Goal: Task Accomplishment & Management: Complete application form

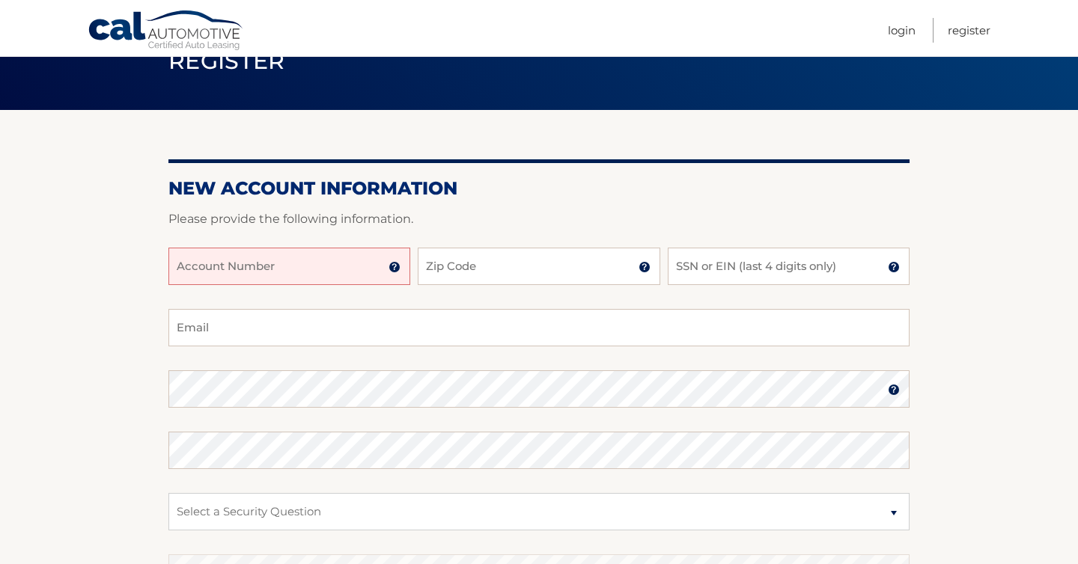
scroll to position [90, 0]
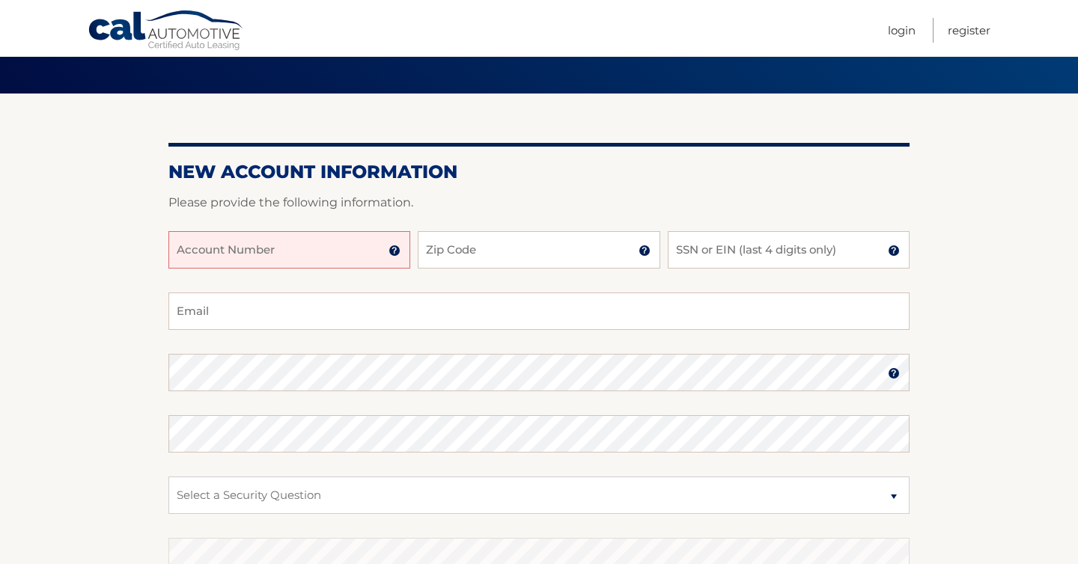
click at [302, 252] on input "Account Number" at bounding box center [289, 249] width 242 height 37
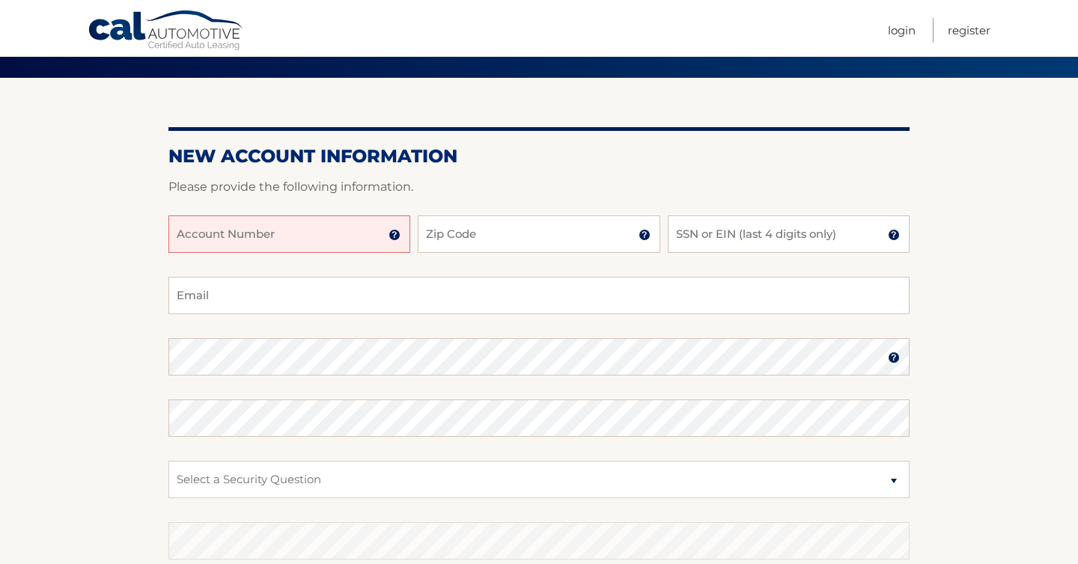
scroll to position [97, 0]
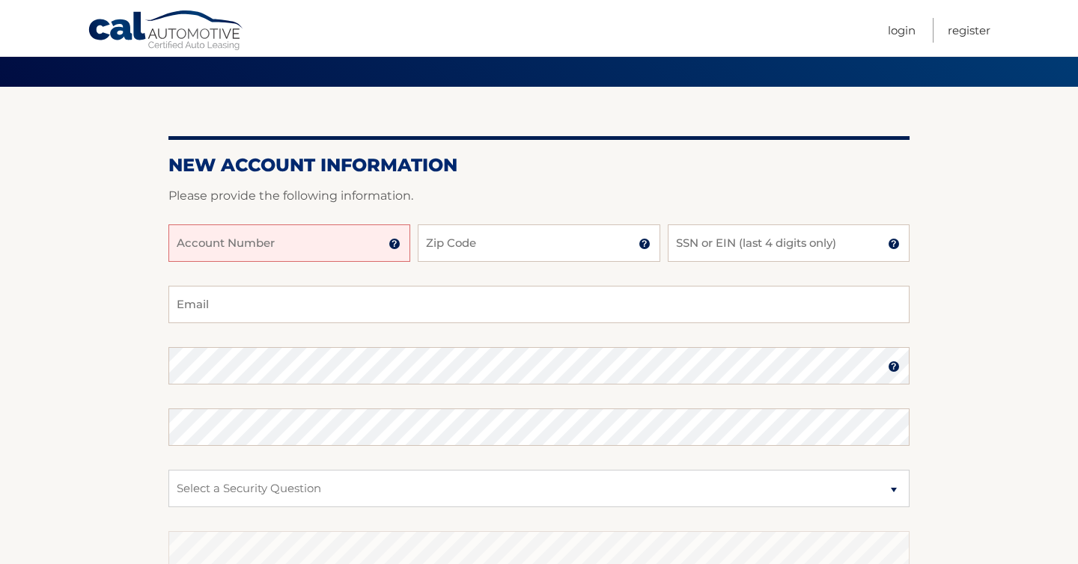
click at [271, 241] on input "Account Number" at bounding box center [289, 243] width 242 height 37
click at [240, 249] on input "Account Number" at bounding box center [289, 243] width 242 height 37
type input "44455892985"
click at [453, 242] on input "Zip Code" at bounding box center [539, 243] width 242 height 37
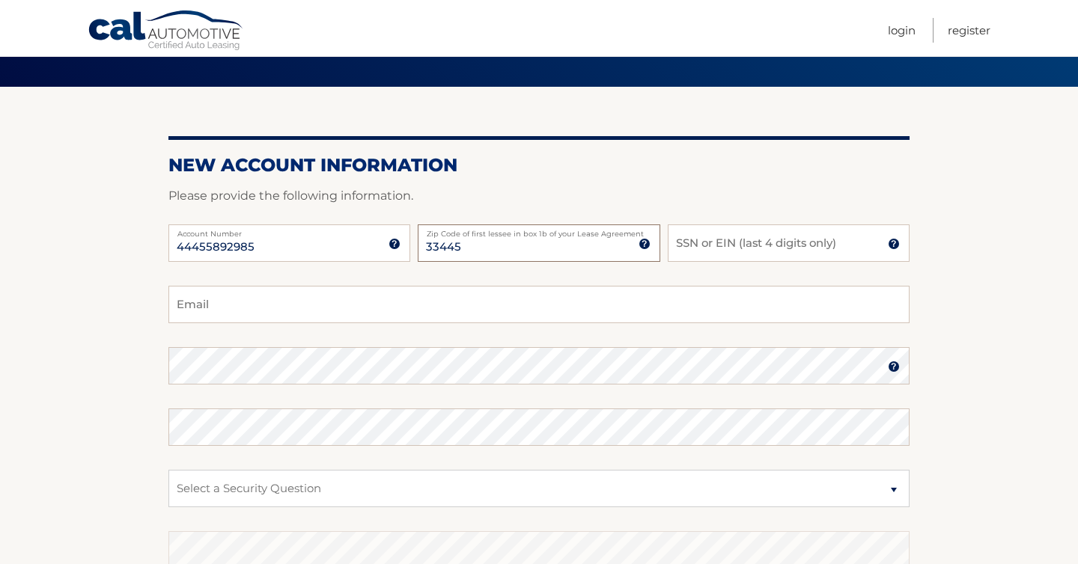
type input "33445"
click at [715, 241] on input "SSN or EIN (last 4 digits only)" at bounding box center [789, 243] width 242 height 37
type input "3721"
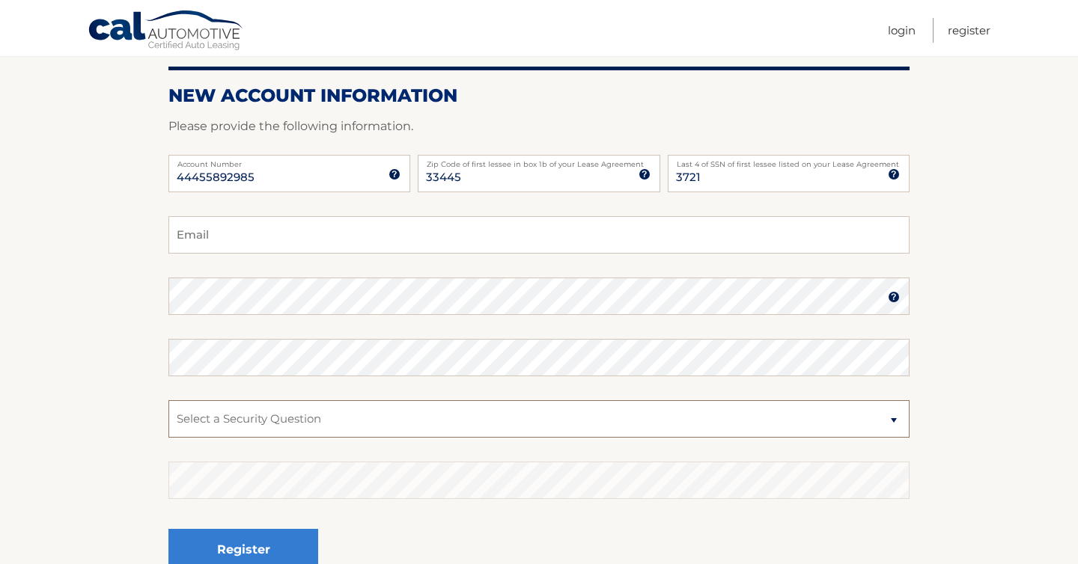
scroll to position [165, 0]
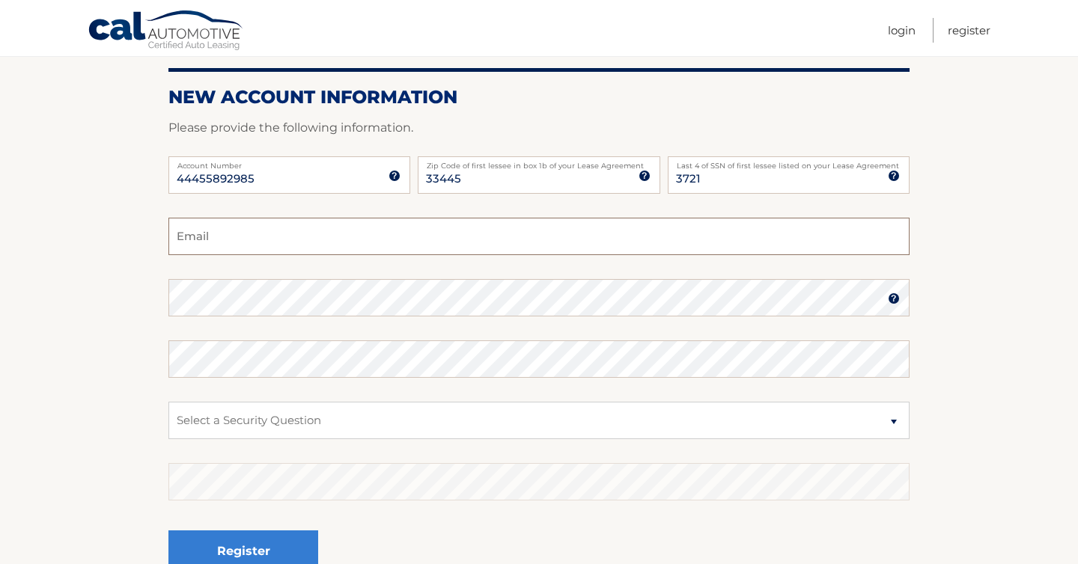
click at [300, 236] on input "Email" at bounding box center [538, 236] width 741 height 37
type input "[PERSON_NAME][EMAIL_ADDRESS][PERSON_NAME][DOMAIN_NAME]"
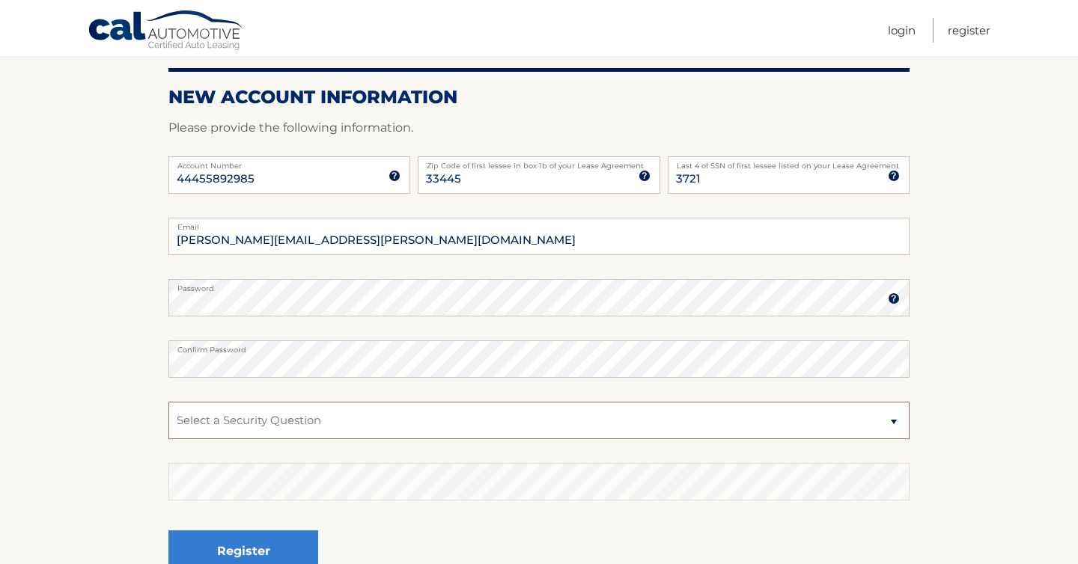
click at [386, 424] on select "Select a Security Question What was the name of your elementary school? What is…" at bounding box center [538, 420] width 741 height 37
select select "1"
click at [168, 402] on select "Select a Security Question What was the name of your elementary school? What is…" at bounding box center [538, 420] width 741 height 37
click at [168, 531] on button "Register" at bounding box center [243, 551] width 150 height 41
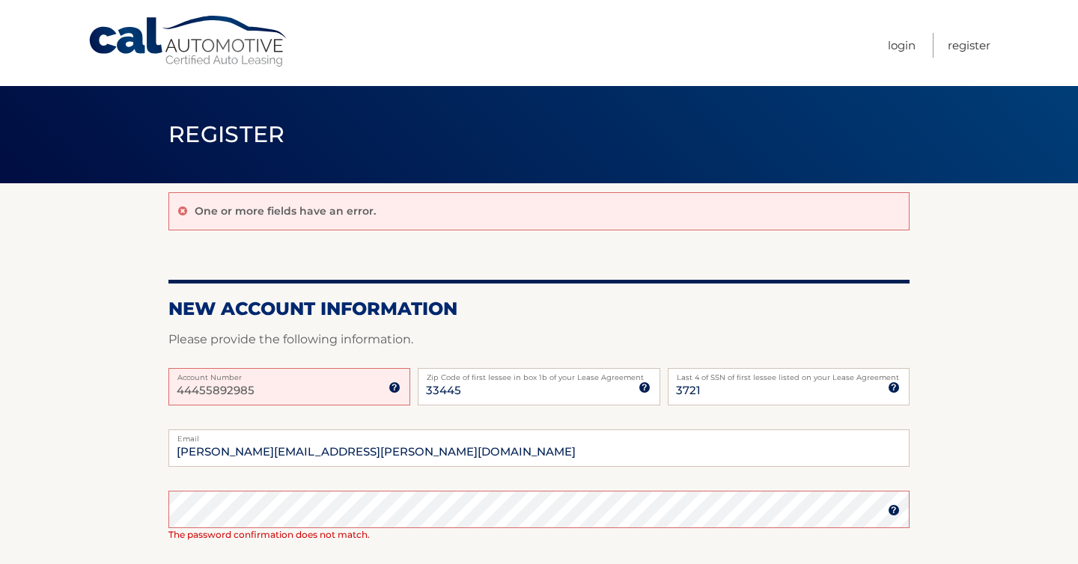
scroll to position [98, 0]
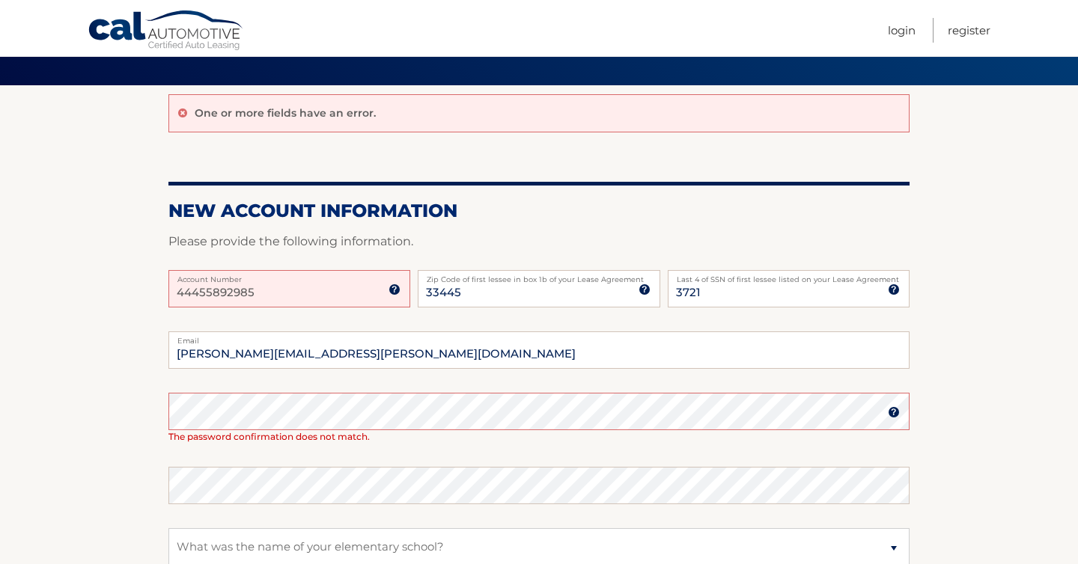
click at [393, 287] on img at bounding box center [395, 290] width 12 height 12
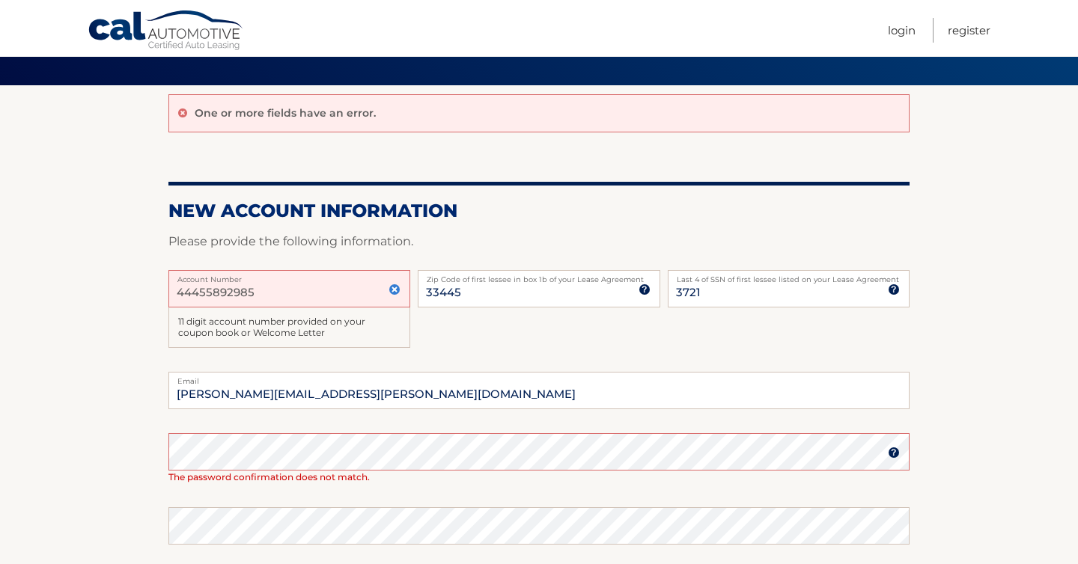
click at [394, 288] on img at bounding box center [395, 290] width 12 height 12
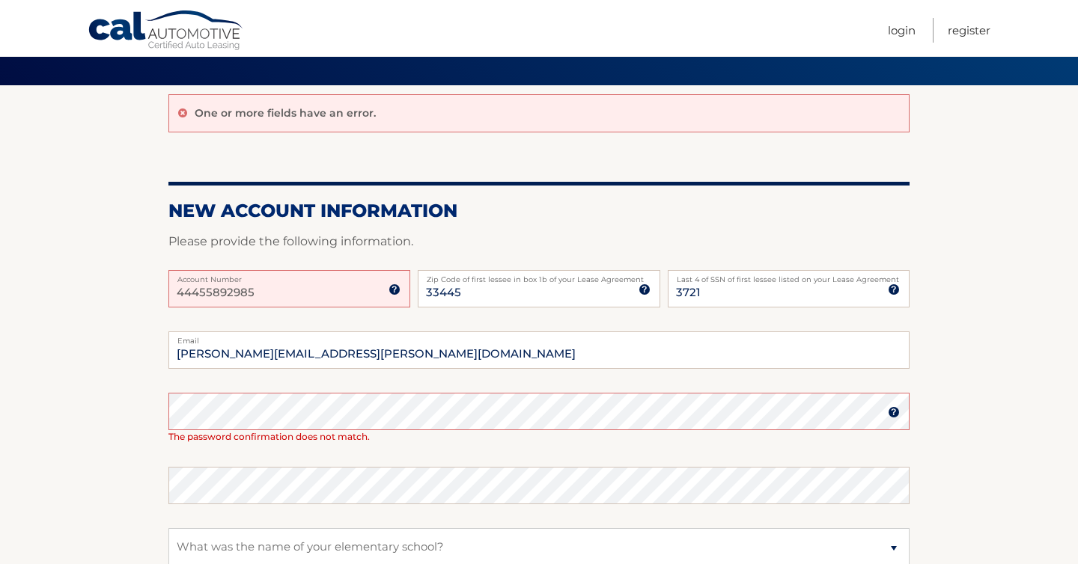
click at [394, 287] on img at bounding box center [395, 290] width 12 height 12
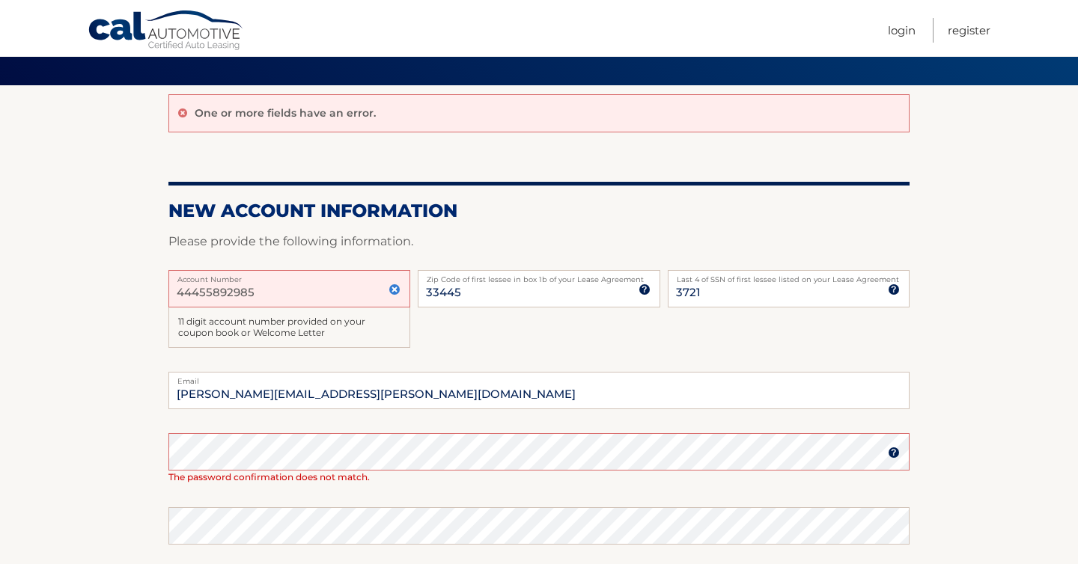
click at [308, 285] on input "44455892985" at bounding box center [289, 288] width 242 height 37
drag, startPoint x: 308, startPoint y: 285, endPoint x: 159, endPoint y: 257, distance: 150.9
click at [159, 257] on section "One or more fields have an error. New Account Information Please provide the fo…" at bounding box center [539, 427] width 1078 height 685
drag, startPoint x: 263, startPoint y: 288, endPoint x: 162, endPoint y: 289, distance: 100.3
click at [162, 289] on section "One or more fields have an error. New Account Information Please provide the fo…" at bounding box center [539, 427] width 1078 height 685
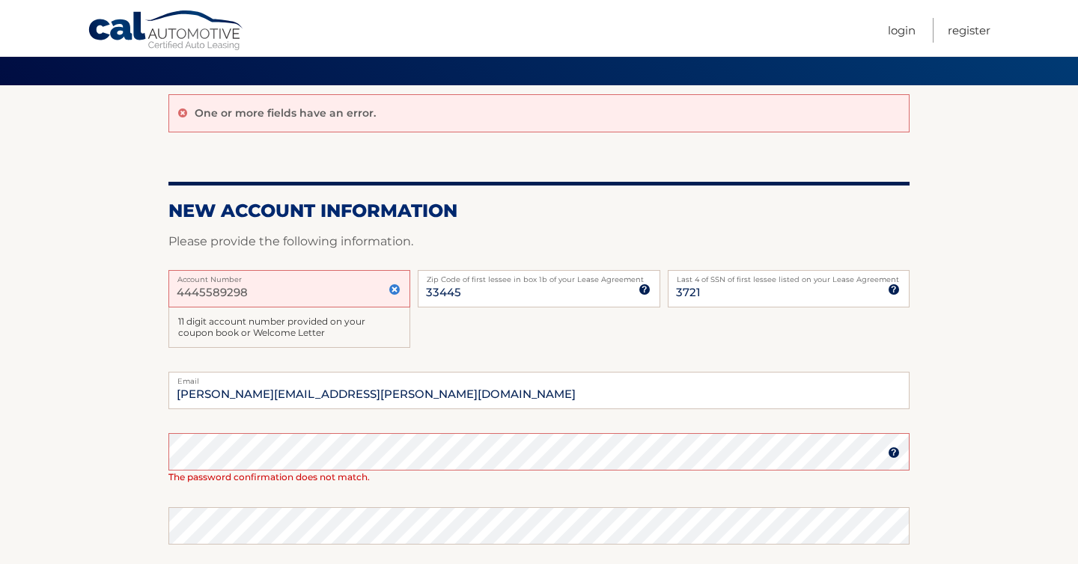
type input "44455892985"
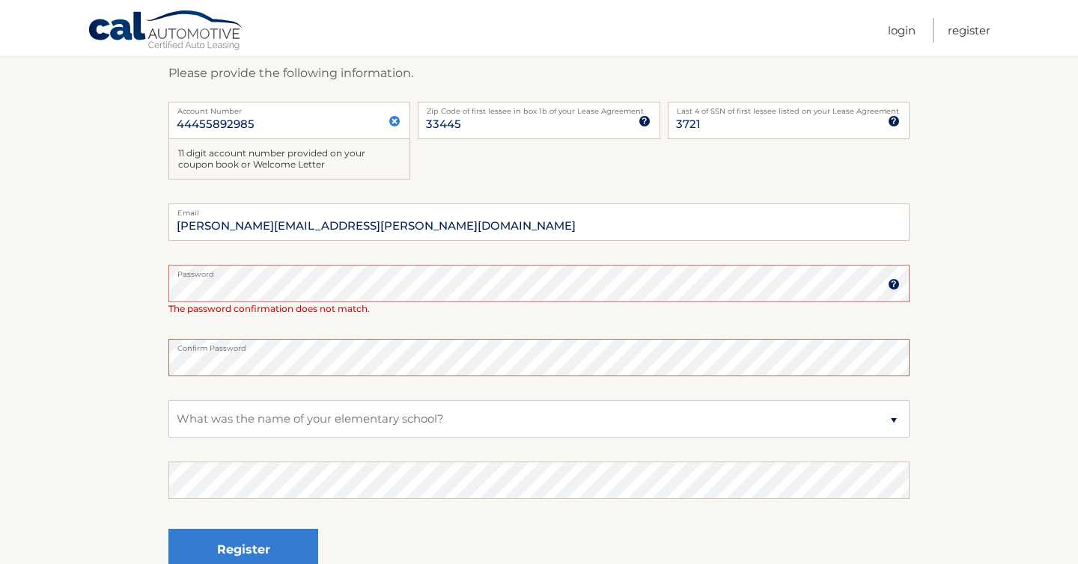
scroll to position [278, 0]
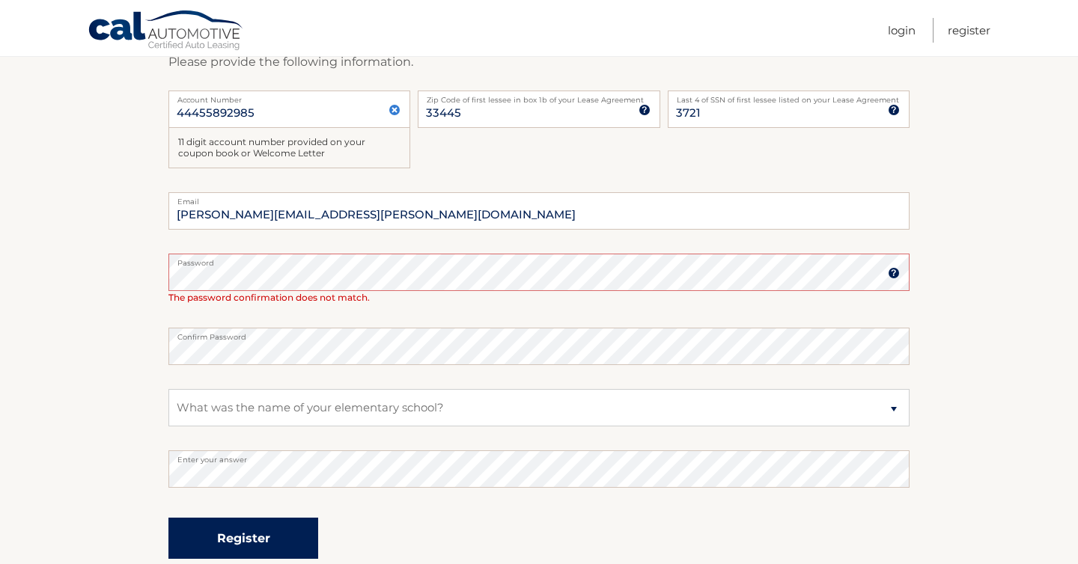
click at [230, 535] on button "Register" at bounding box center [243, 538] width 150 height 41
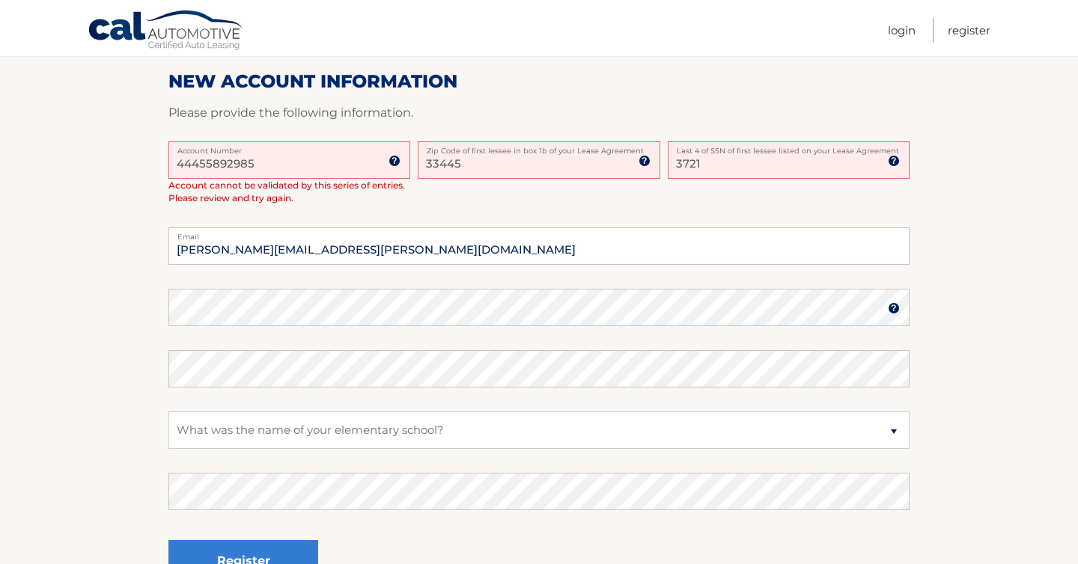
scroll to position [364, 0]
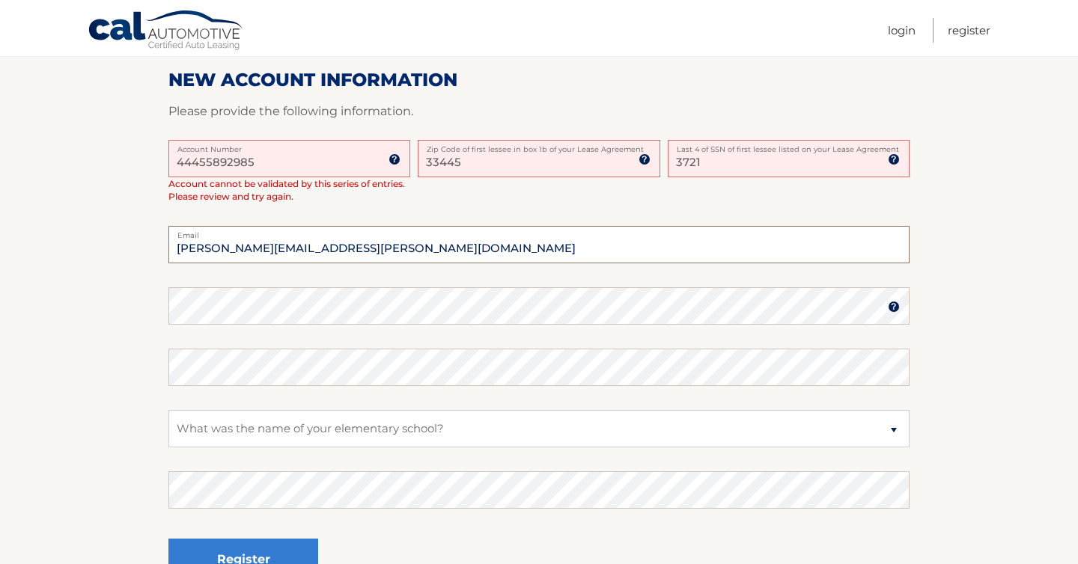
drag, startPoint x: 323, startPoint y: 243, endPoint x: 152, endPoint y: 229, distance: 172.0
click at [152, 229] on section "One or more fields have an error. Some things to keep in mind when creating you…" at bounding box center [539, 216] width 1078 height 792
type input "[EMAIL_ADDRESS][DOMAIN_NAME]"
click at [168, 539] on button "Register" at bounding box center [243, 559] width 150 height 41
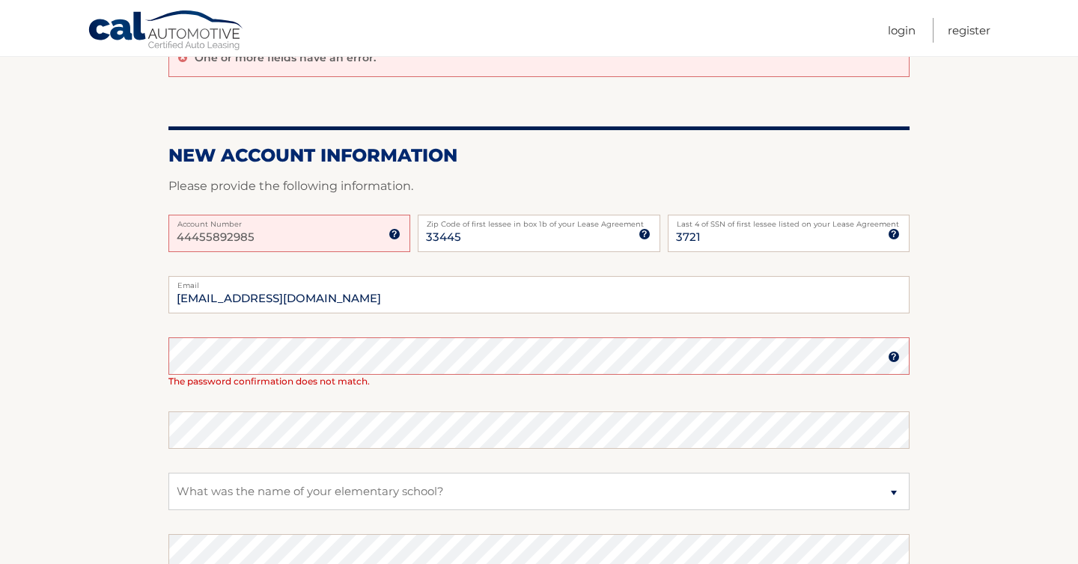
scroll to position [154, 0]
click at [514, 173] on form "New Account Information Please provide the following information. 44455892985 A…" at bounding box center [538, 409] width 741 height 530
click at [713, 232] on input "3721" at bounding box center [789, 232] width 242 height 37
click at [119, 427] on section "One or more fields have an error. New Account Information Please provide the fo…" at bounding box center [539, 351] width 1078 height 645
